Goal: Check status: Check status

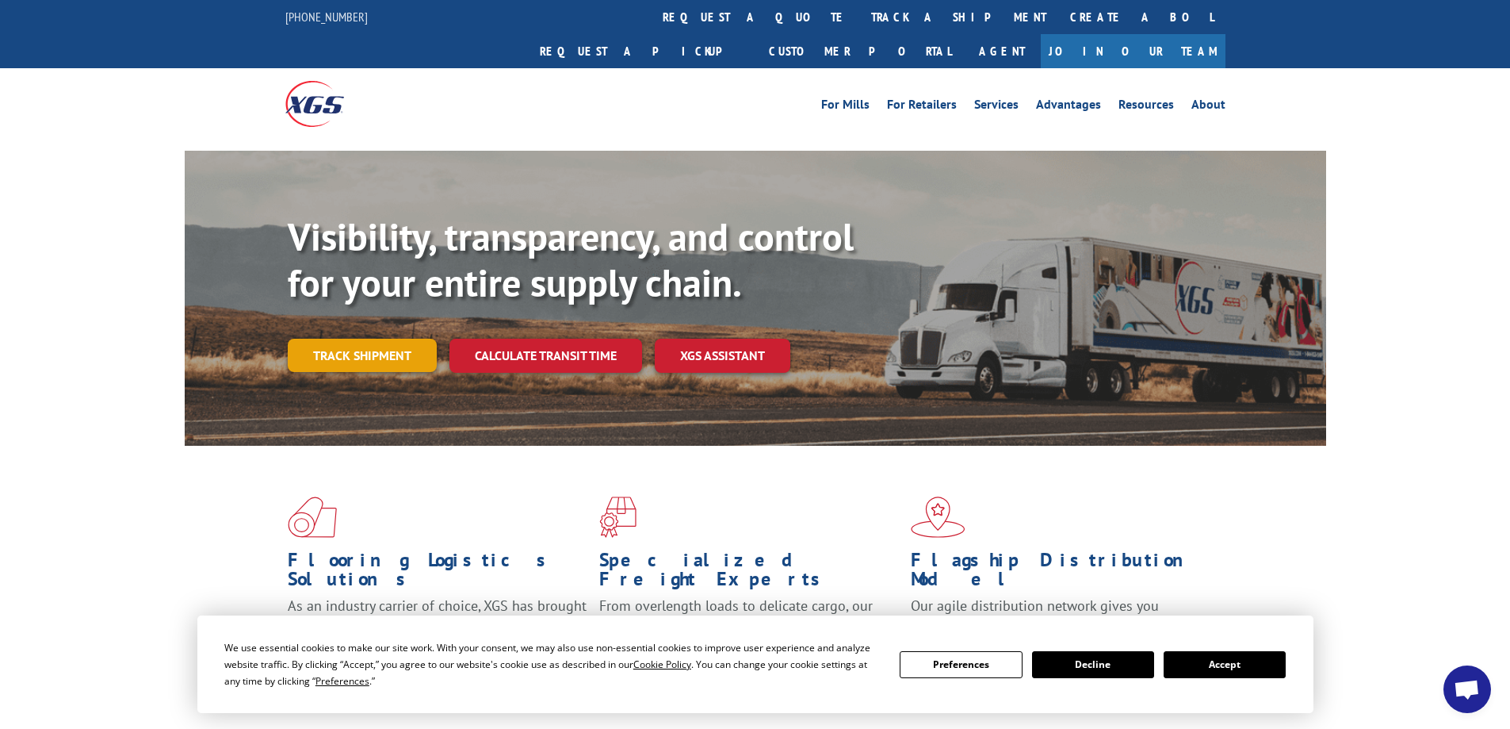
click at [372, 338] on link "Track shipment" at bounding box center [362, 354] width 149 height 33
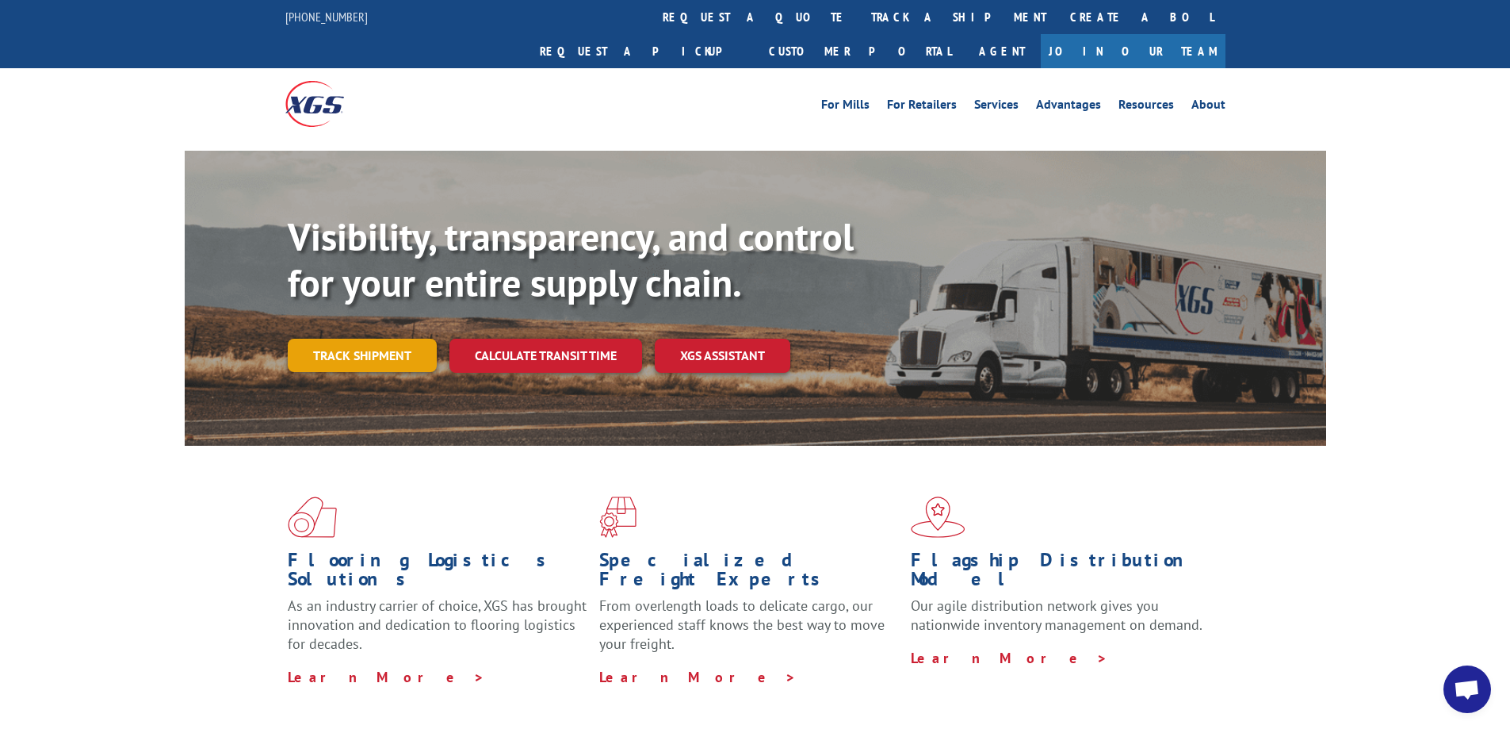
click at [356, 338] on link "Track shipment" at bounding box center [362, 354] width 149 height 33
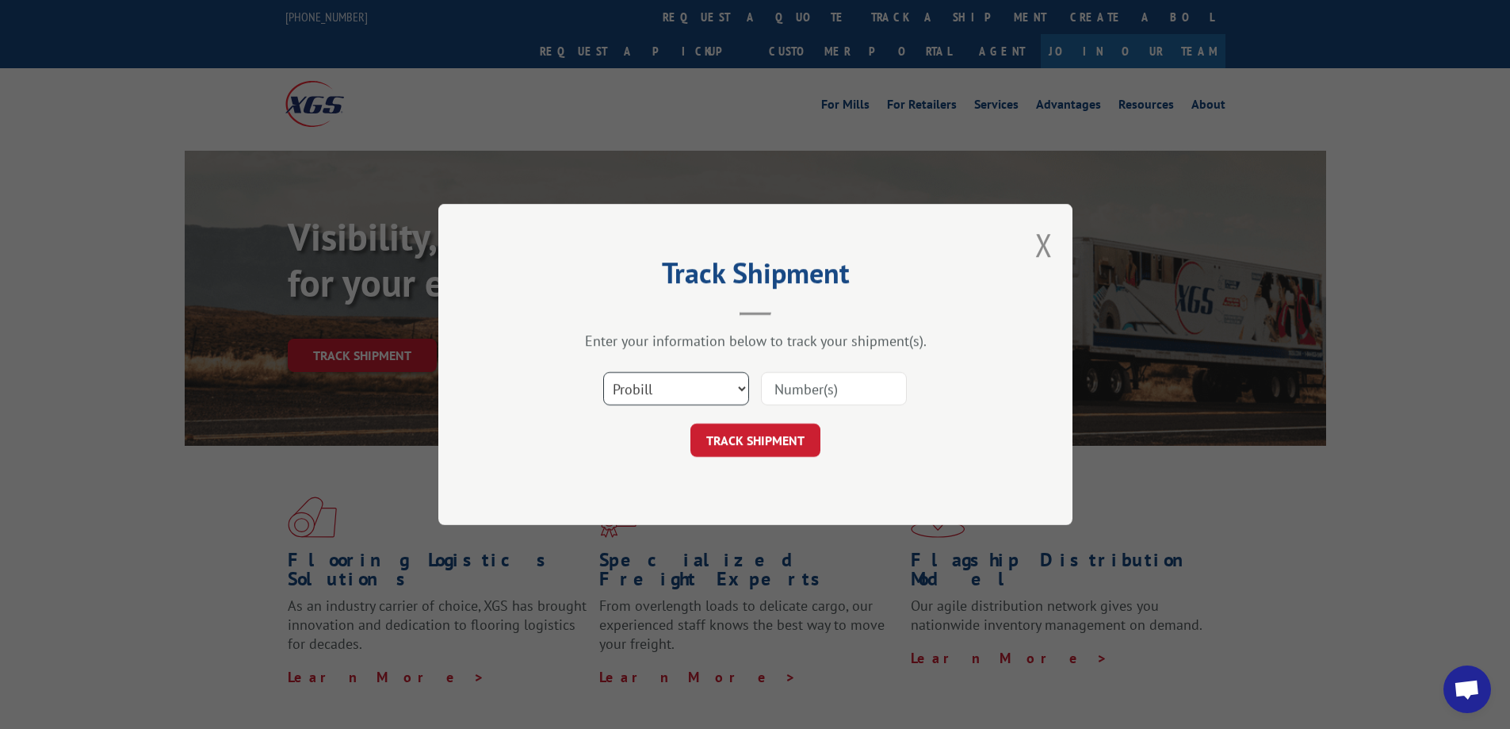
click at [743, 391] on select "Select category... Probill BOL PO" at bounding box center [676, 388] width 146 height 33
click at [603, 372] on select "Select category... Probill BOL PO" at bounding box center [676, 388] width 146 height 33
click at [744, 387] on select "Select category... Probill BOL PO" at bounding box center [676, 388] width 146 height 33
click at [603, 372] on select "Select category... Probill BOL PO" at bounding box center [676, 388] width 146 height 33
click at [794, 389] on input at bounding box center [834, 388] width 146 height 33
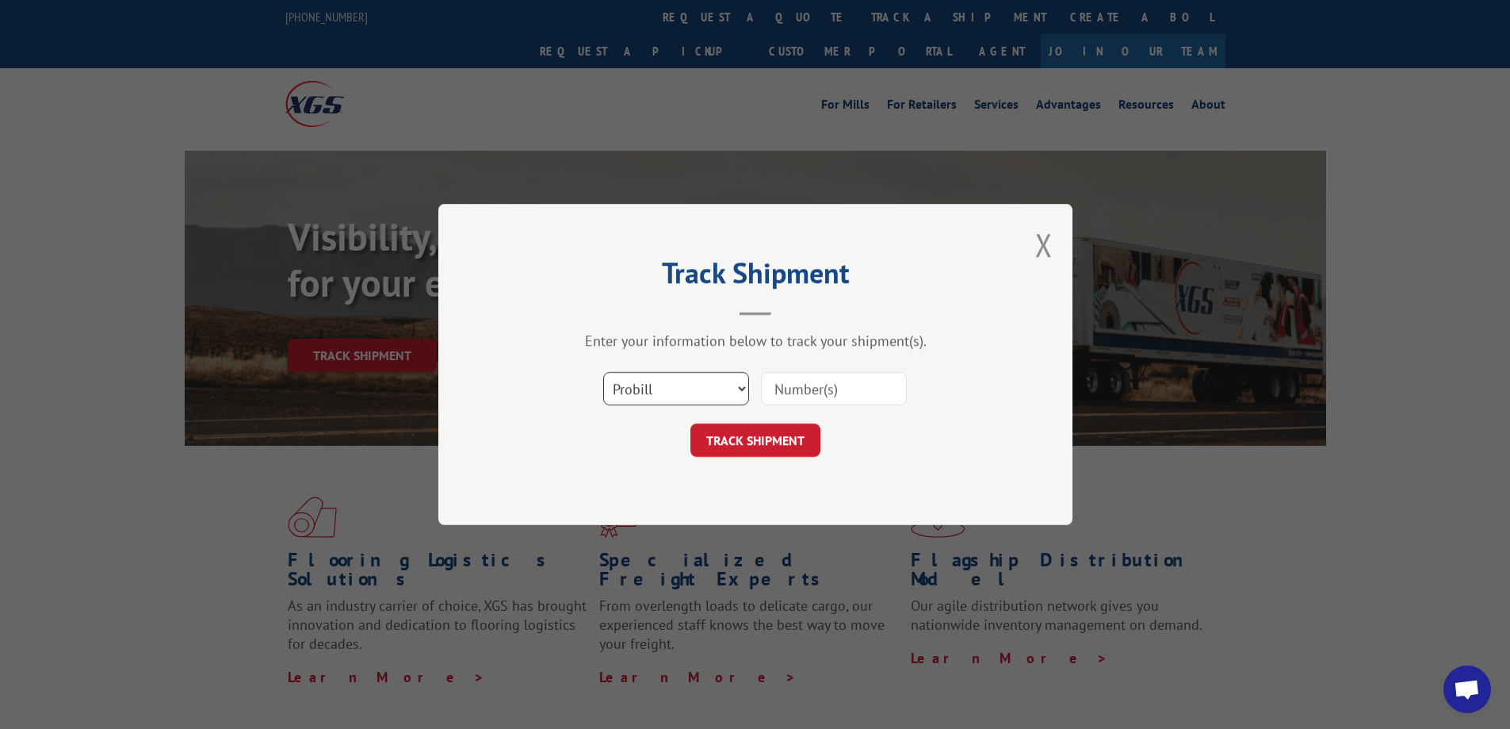
click at [740, 389] on select "Select category... Probill BOL PO" at bounding box center [676, 388] width 146 height 33
select select "po"
click at [603, 372] on select "Select category... Probill BOL PO" at bounding box center [676, 388] width 146 height 33
click at [831, 385] on input at bounding box center [834, 388] width 146 height 33
type input "9321"
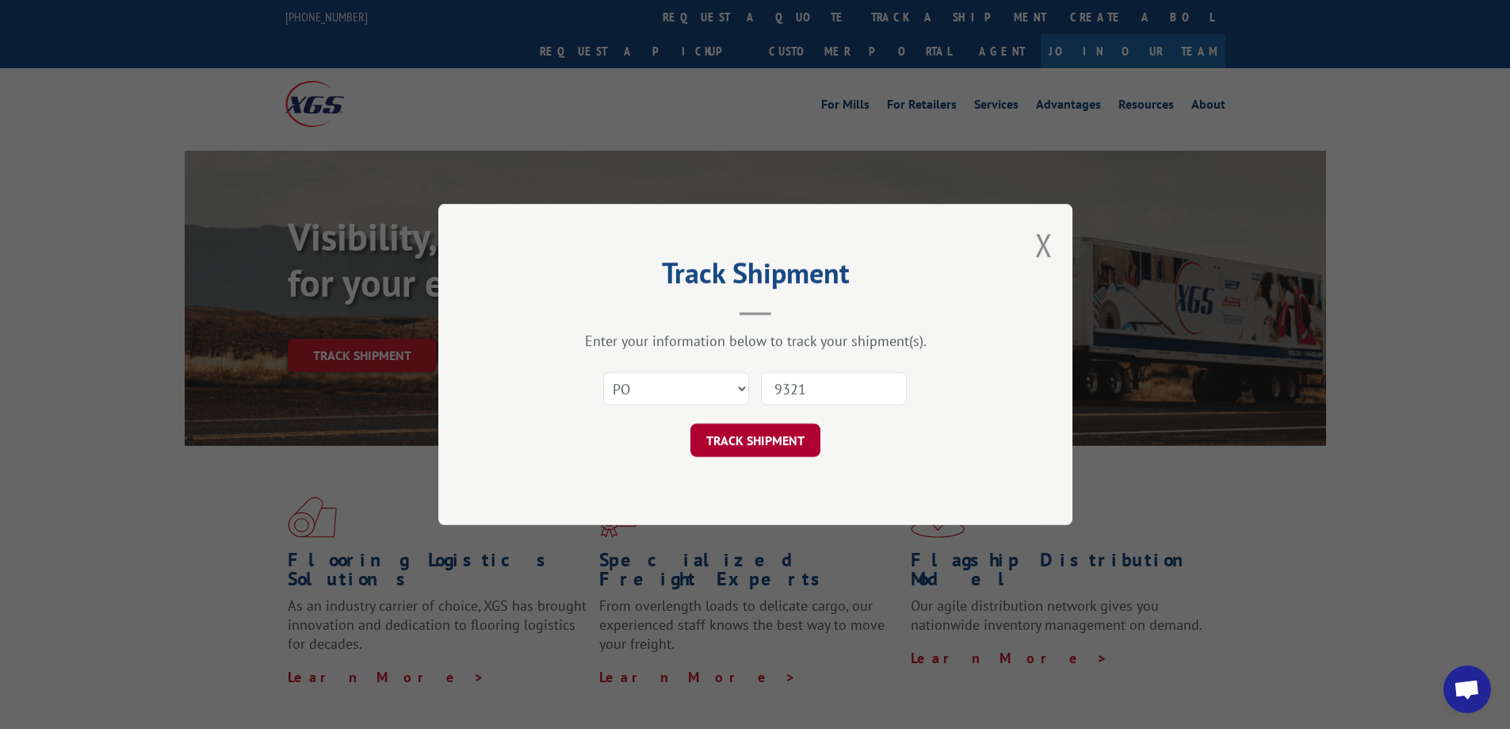
click at [761, 439] on button "TRACK SHIPMENT" at bounding box center [755, 439] width 130 height 33
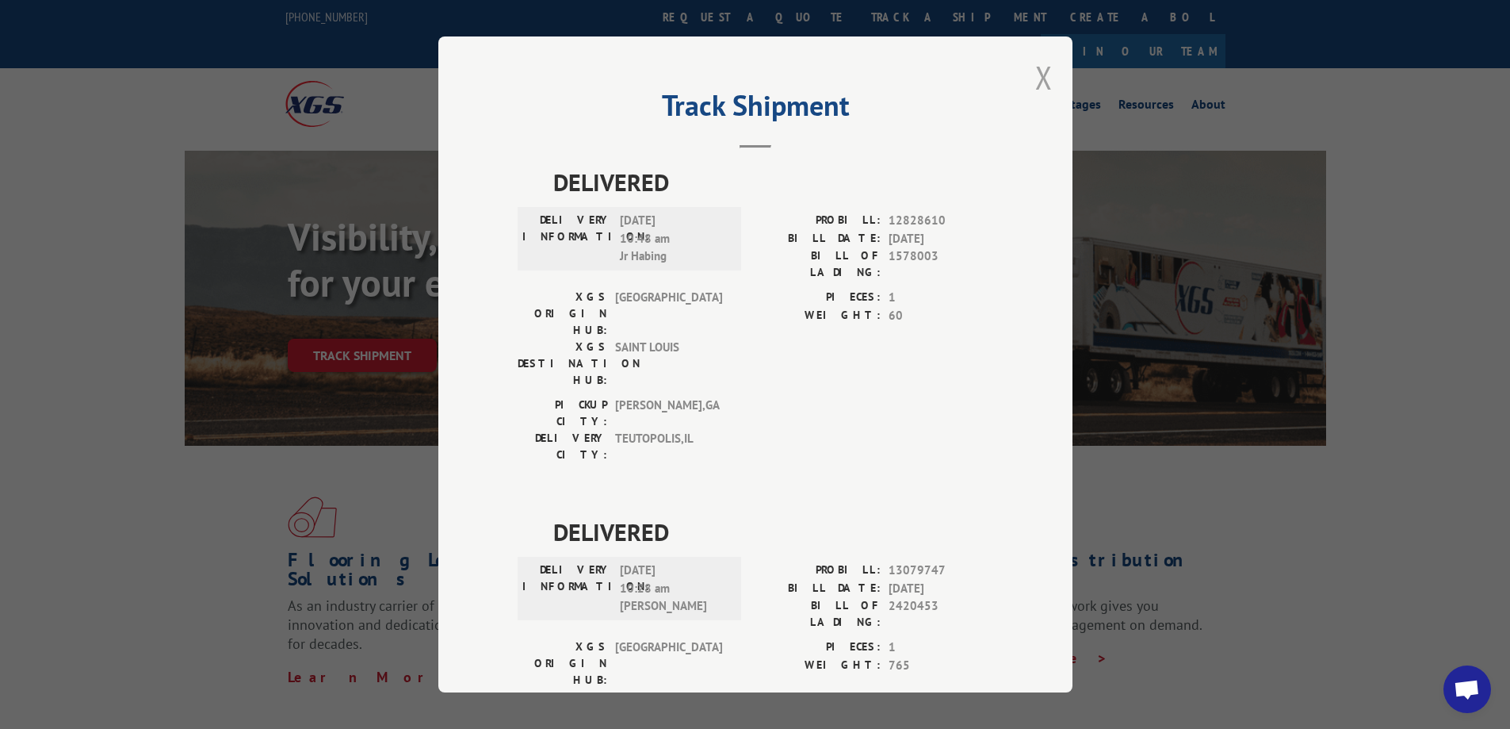
click at [1039, 73] on button "Close modal" at bounding box center [1043, 77] width 17 height 42
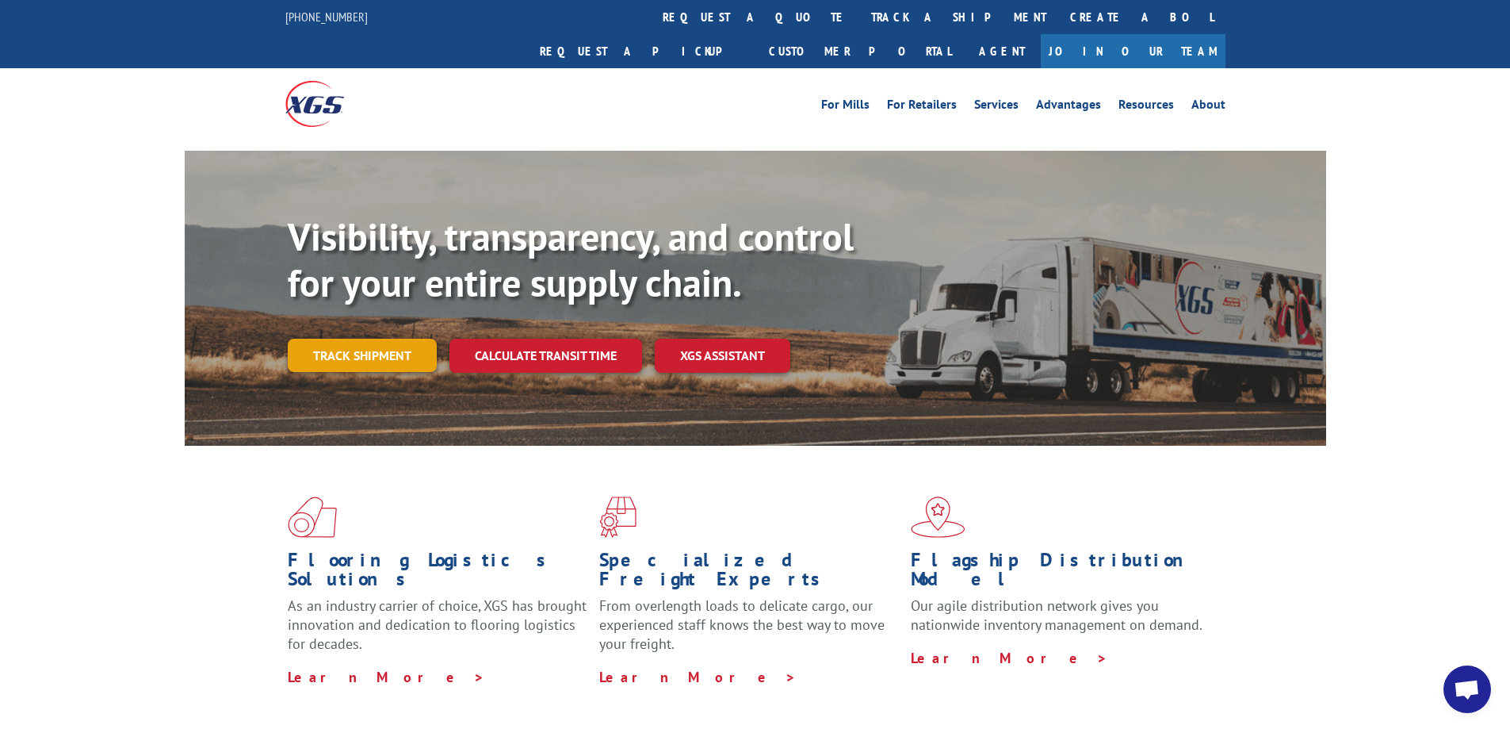
click at [373, 338] on link "Track shipment" at bounding box center [362, 354] width 149 height 33
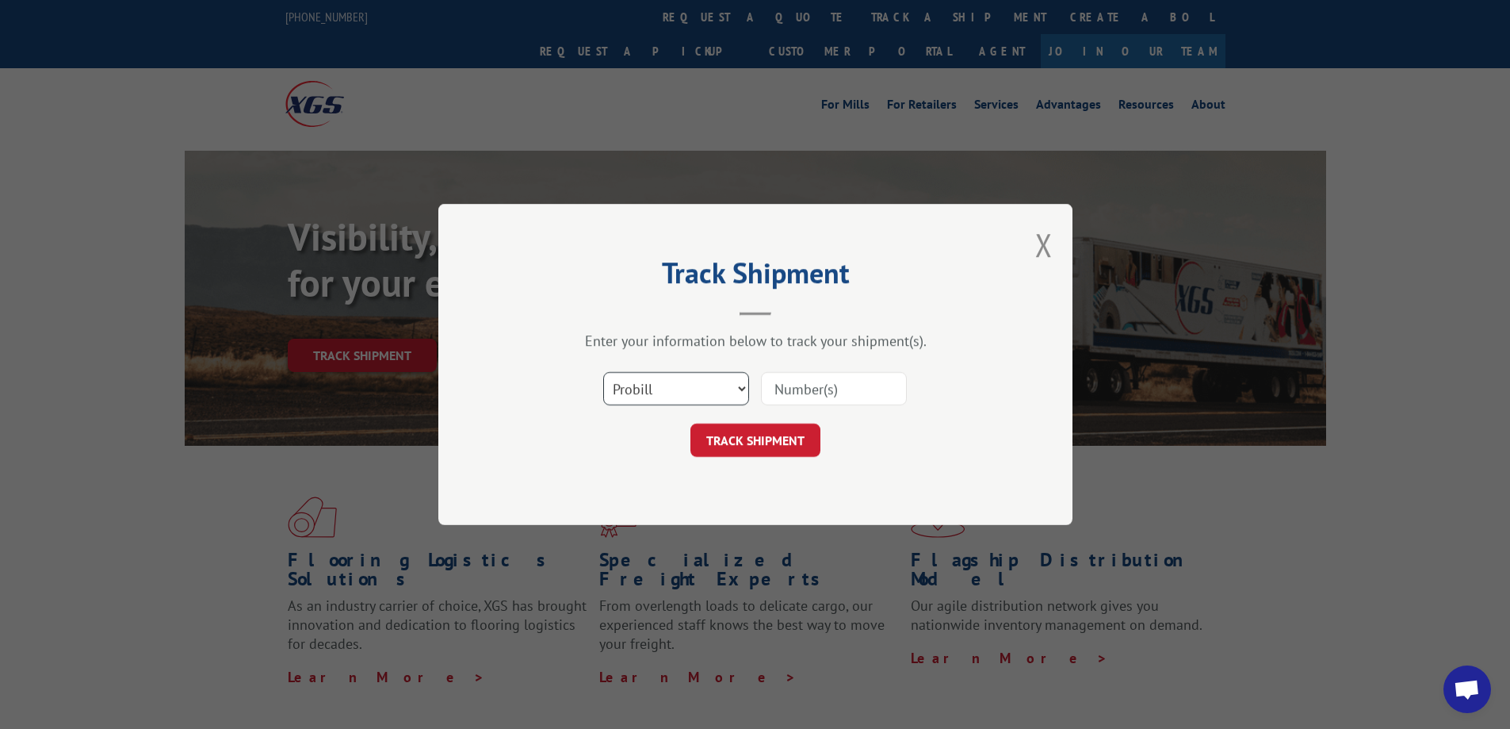
click at [738, 385] on select "Select category... Probill BOL PO" at bounding box center [676, 388] width 146 height 33
click at [820, 390] on input at bounding box center [834, 388] width 146 height 33
type input "478035563300"
click at [744, 442] on button "TRACK SHIPMENT" at bounding box center [755, 439] width 130 height 33
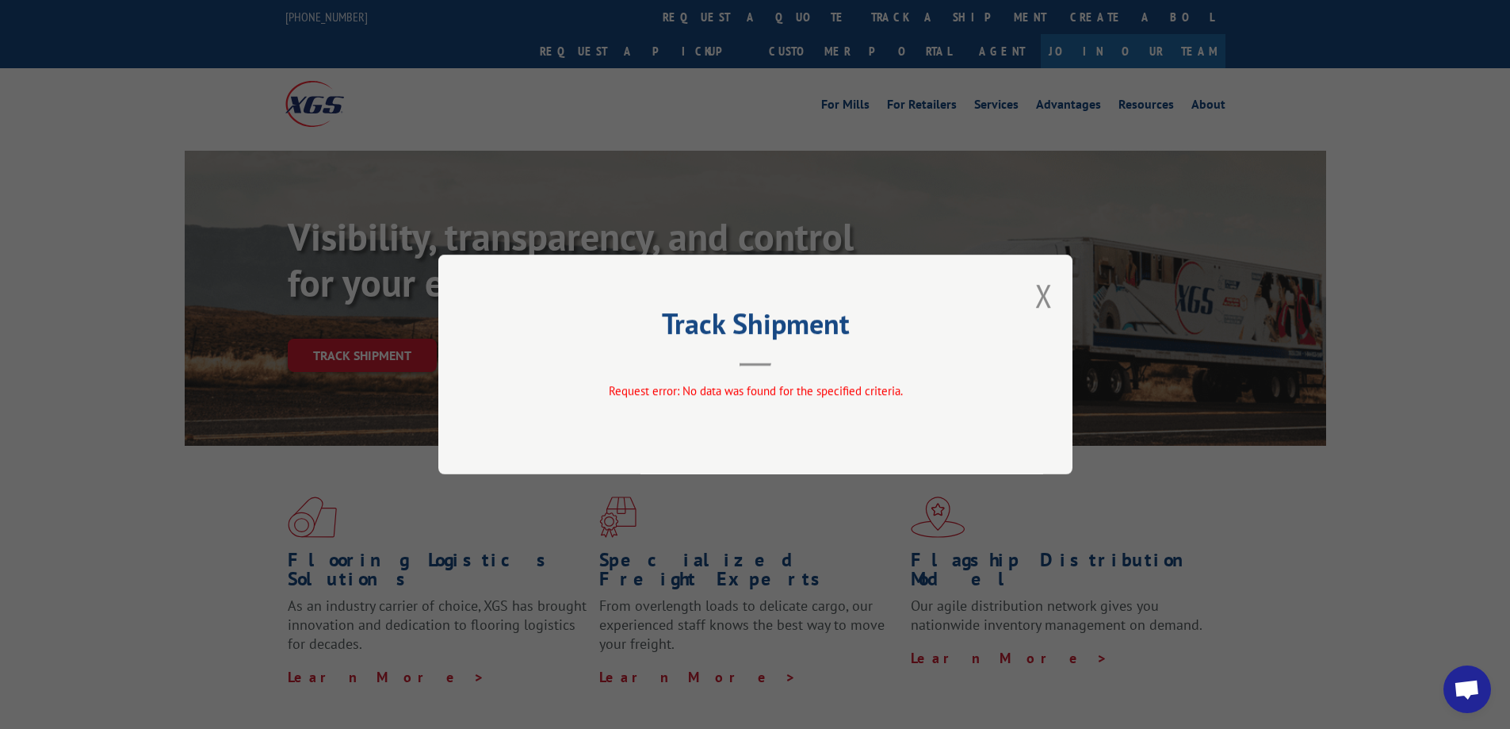
click at [1053, 296] on div "Track Shipment Request error: No data was found for the specified criteria." at bounding box center [755, 364] width 634 height 220
click at [1047, 294] on button "Close modal" at bounding box center [1043, 295] width 17 height 42
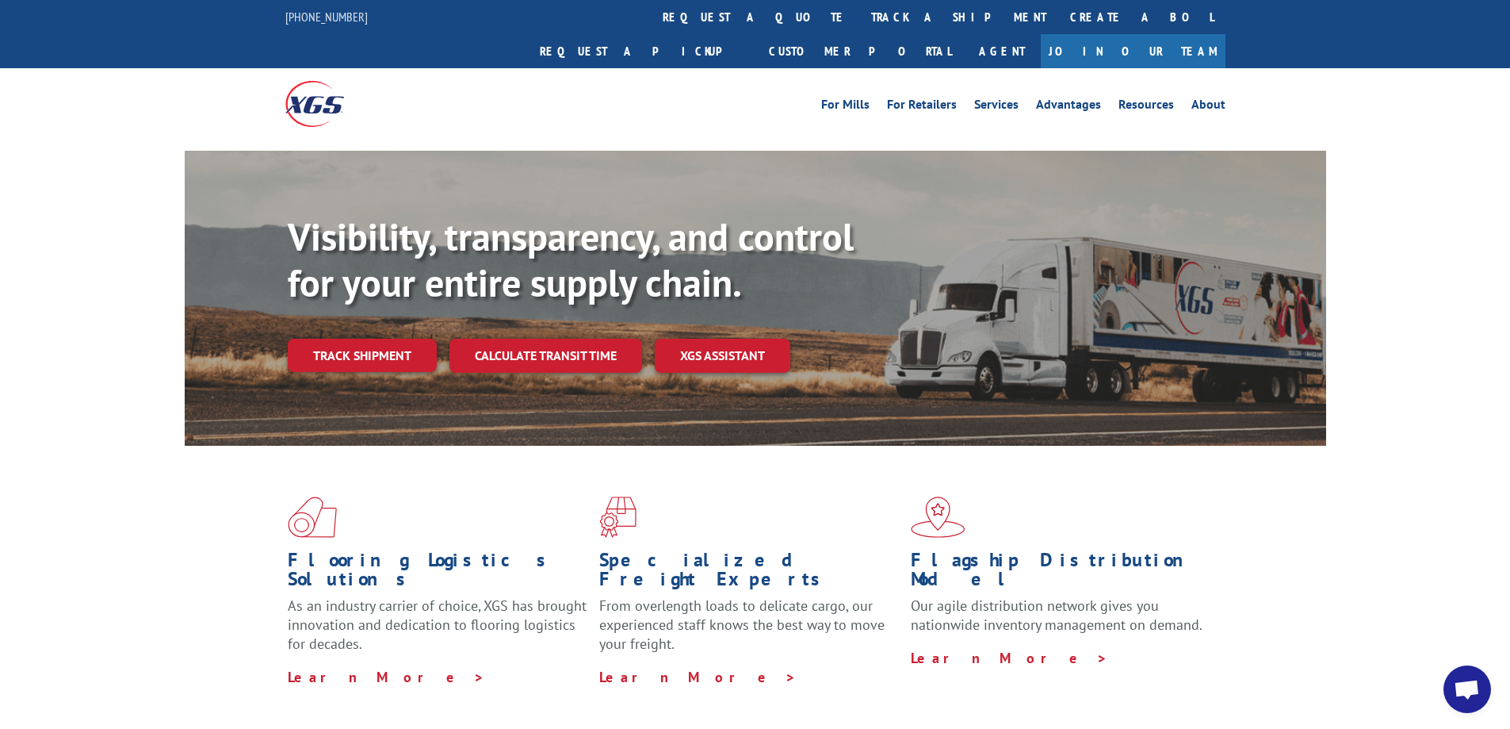
click at [392, 338] on link "Track shipment" at bounding box center [362, 354] width 149 height 33
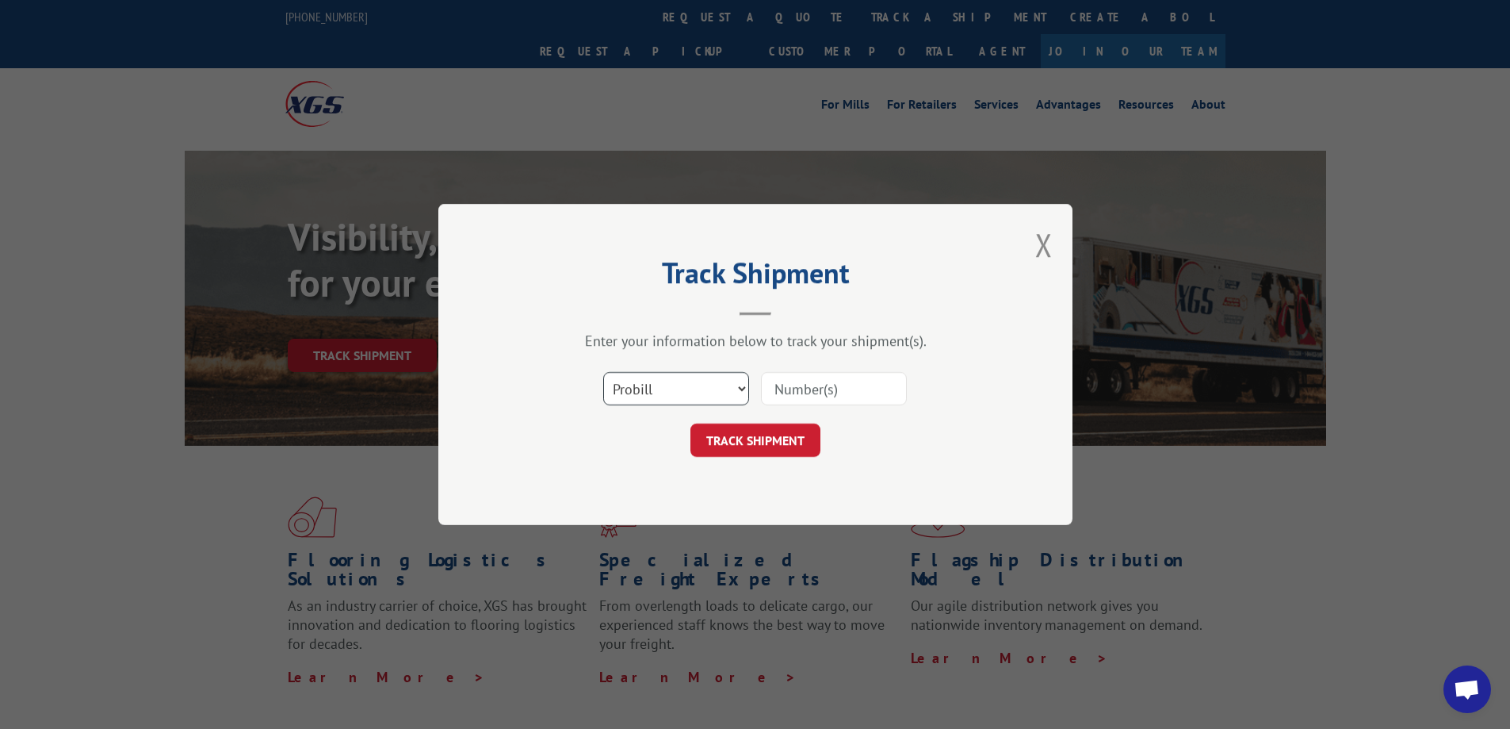
click at [740, 388] on select "Select category... Probill BOL PO" at bounding box center [676, 388] width 146 height 33
click at [1043, 240] on button "Close modal" at bounding box center [1043, 245] width 17 height 42
